Goal: Browse casually: Explore the website without a specific task or goal

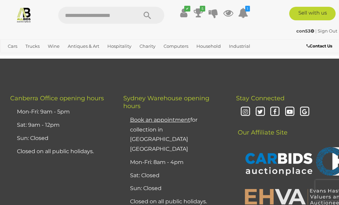
scroll to position [643, 0]
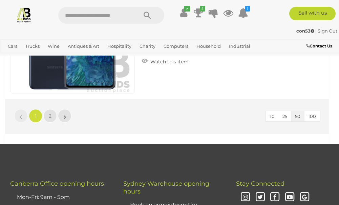
scroll to position [6532, 0]
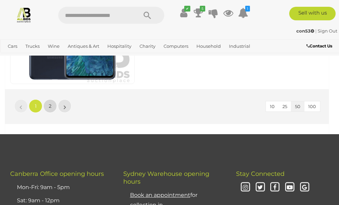
click at [48, 109] on link "2" at bounding box center [50, 106] width 14 height 14
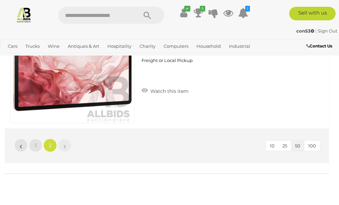
scroll to position [512, 0]
